Goal: Check status

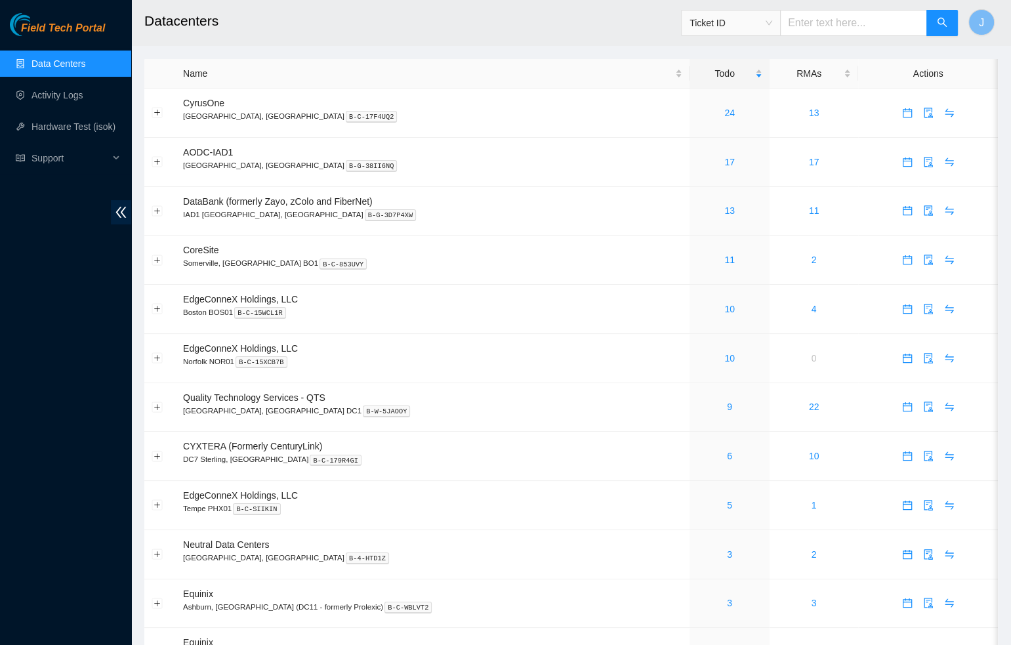
click at [856, 24] on input "text" at bounding box center [853, 23] width 147 height 26
paste input "B-V-5W4FJYN"
type input "B-V-5W4FJYN"
click at [941, 22] on icon "search" at bounding box center [942, 22] width 11 height 11
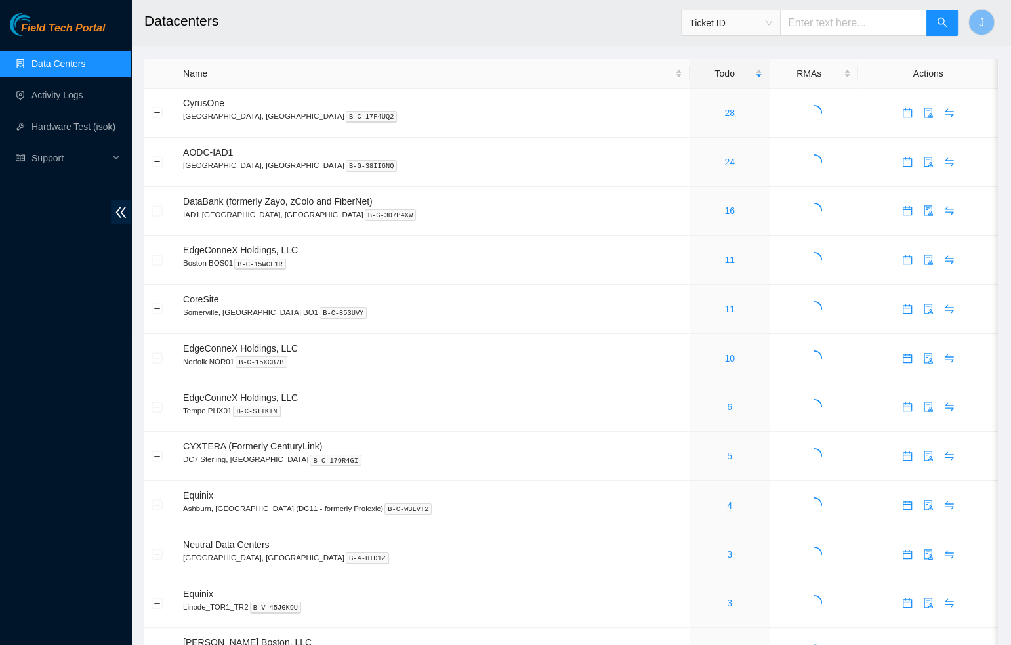
click at [859, 22] on input "text" at bounding box center [853, 23] width 147 height 26
paste input "B-V-5W4FJYN"
type input "B-V-5W4FJYN"
click at [938, 27] on icon "search" at bounding box center [942, 22] width 11 height 11
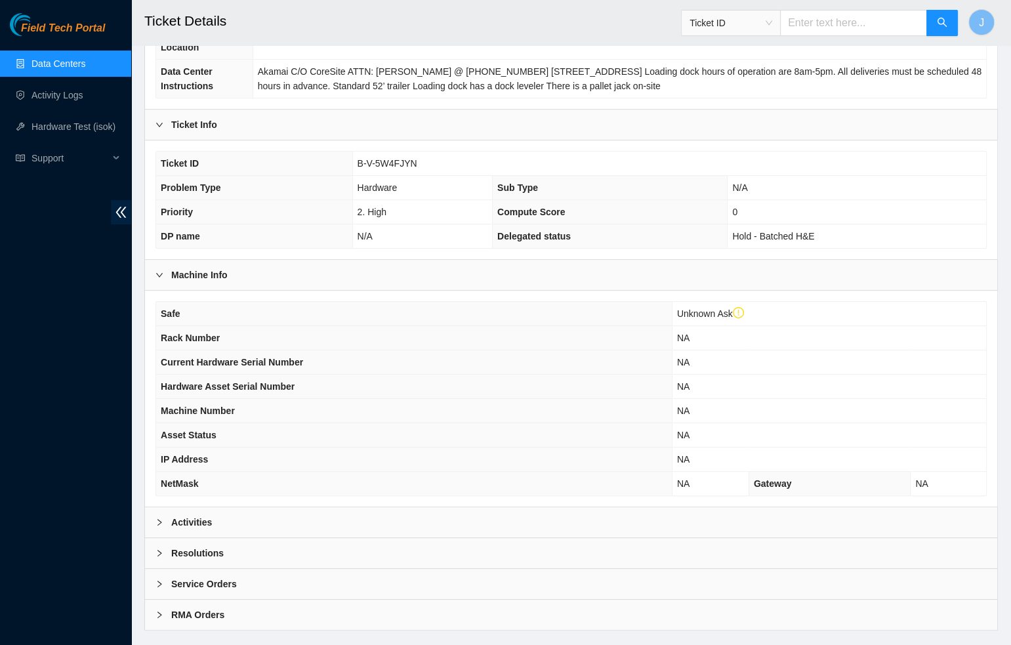
scroll to position [223, 0]
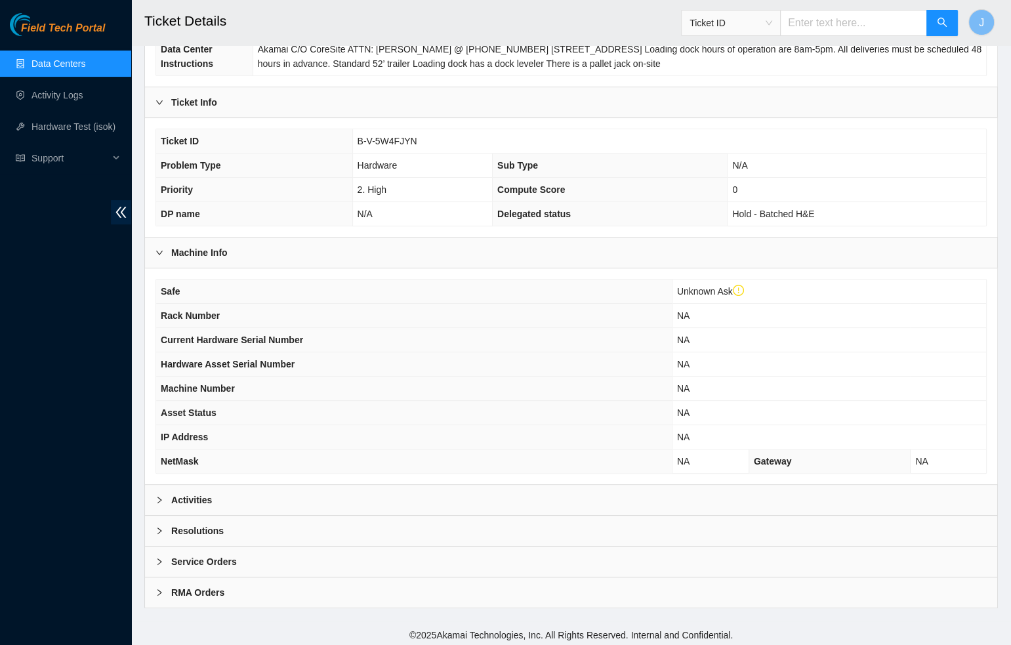
click at [159, 497] on icon "right" at bounding box center [160, 500] width 8 height 8
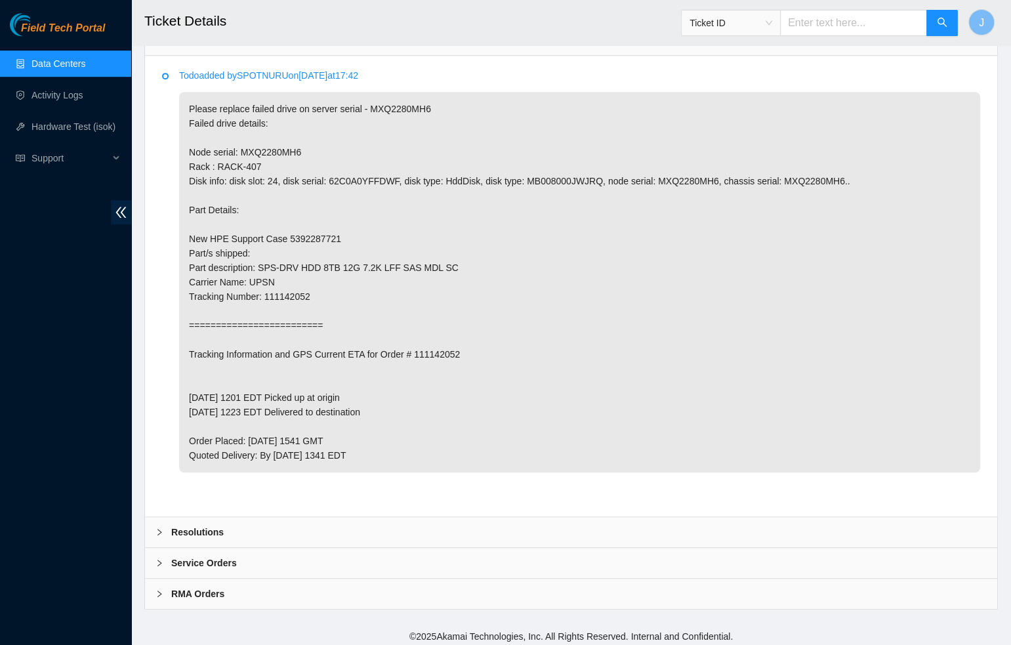
scroll to position [684, 0]
click at [163, 526] on div at bounding box center [164, 531] width 16 height 14
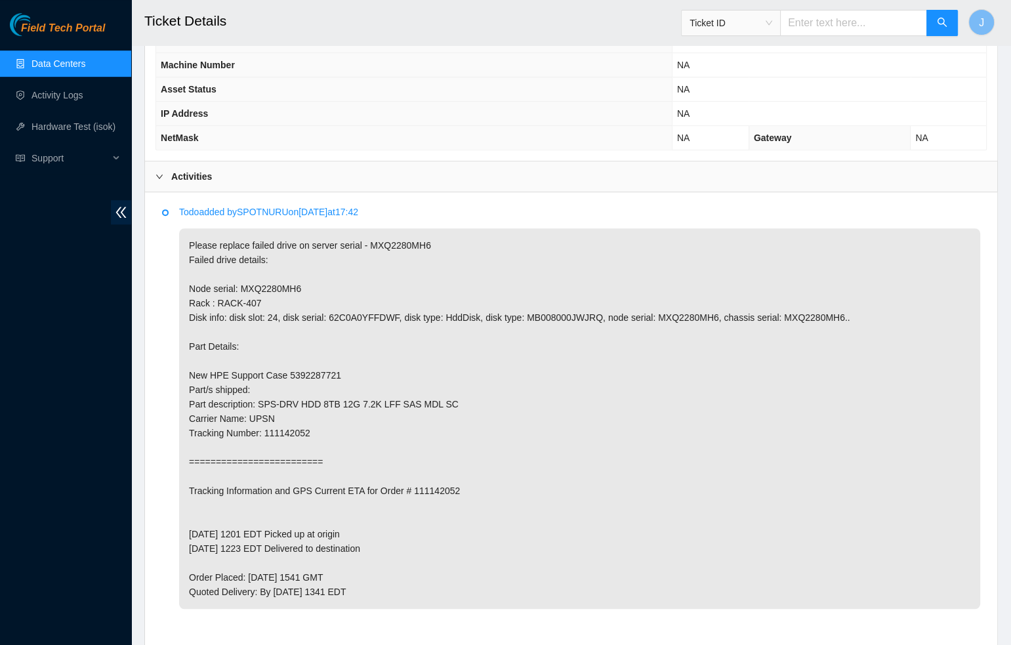
scroll to position [338, 0]
